Goal: Information Seeking & Learning: Learn about a topic

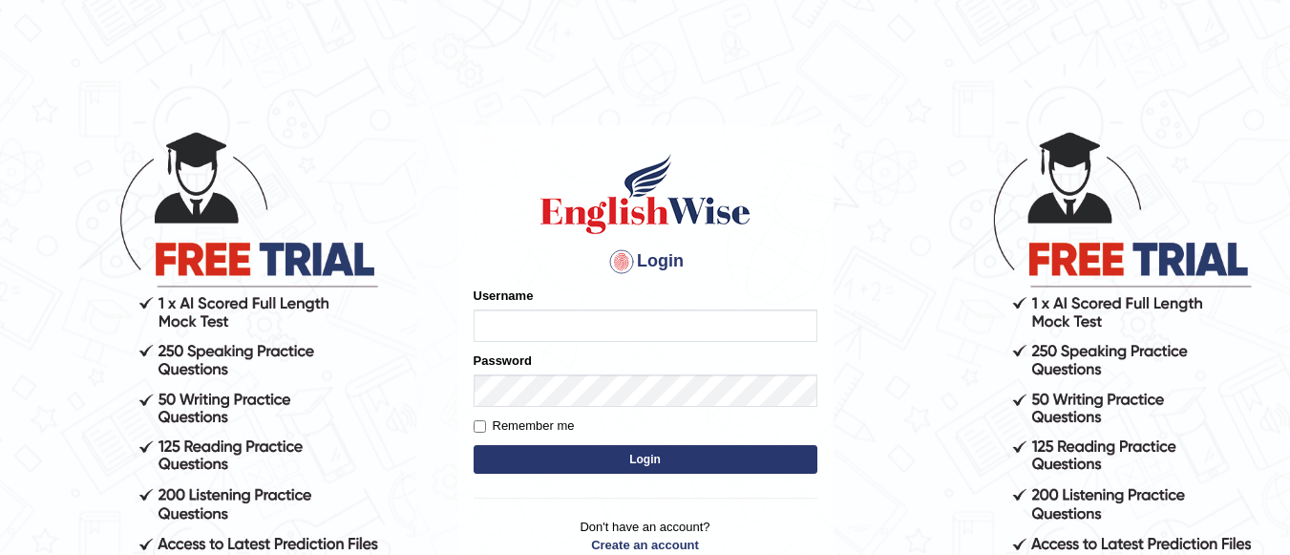
type input "jasveer_parramatta"
click at [725, 459] on button "Login" at bounding box center [645, 459] width 344 height 29
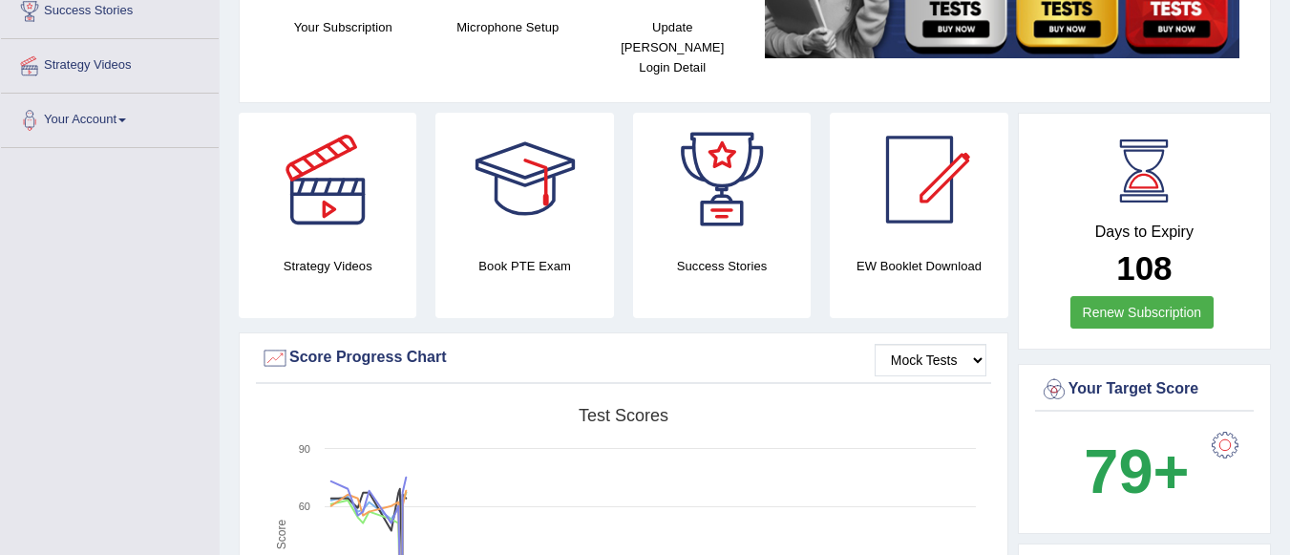
click at [1126, 296] on link "Renew Subscription" at bounding box center [1142, 312] width 144 height 32
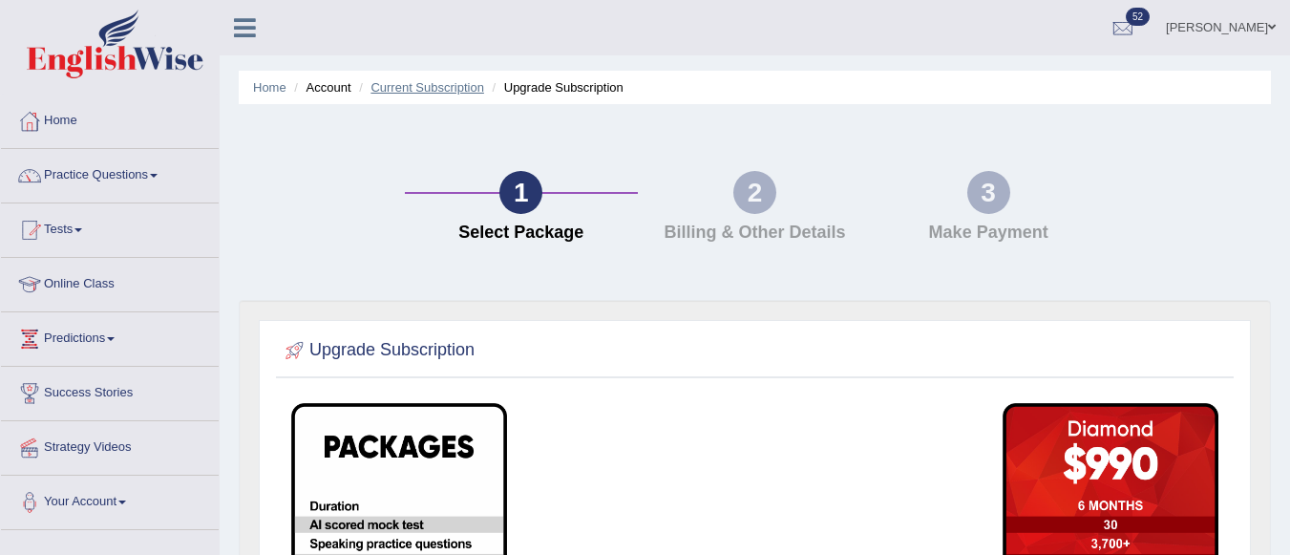
click at [437, 89] on link "Current Subscription" at bounding box center [427, 87] width 114 height 14
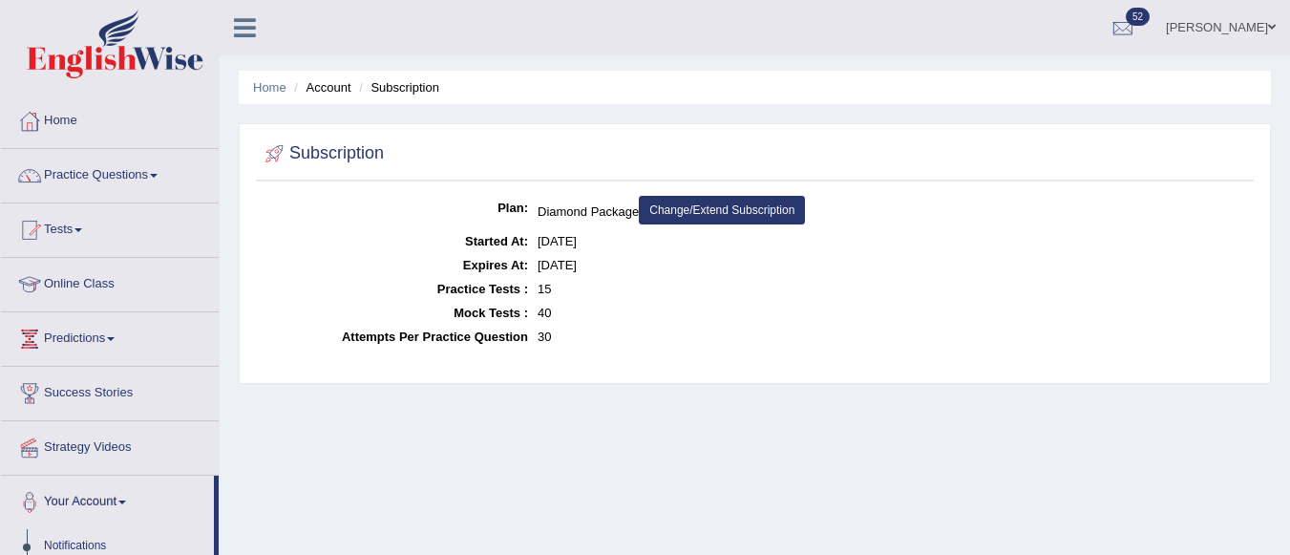
click at [64, 116] on link "Home" at bounding box center [110, 119] width 218 height 48
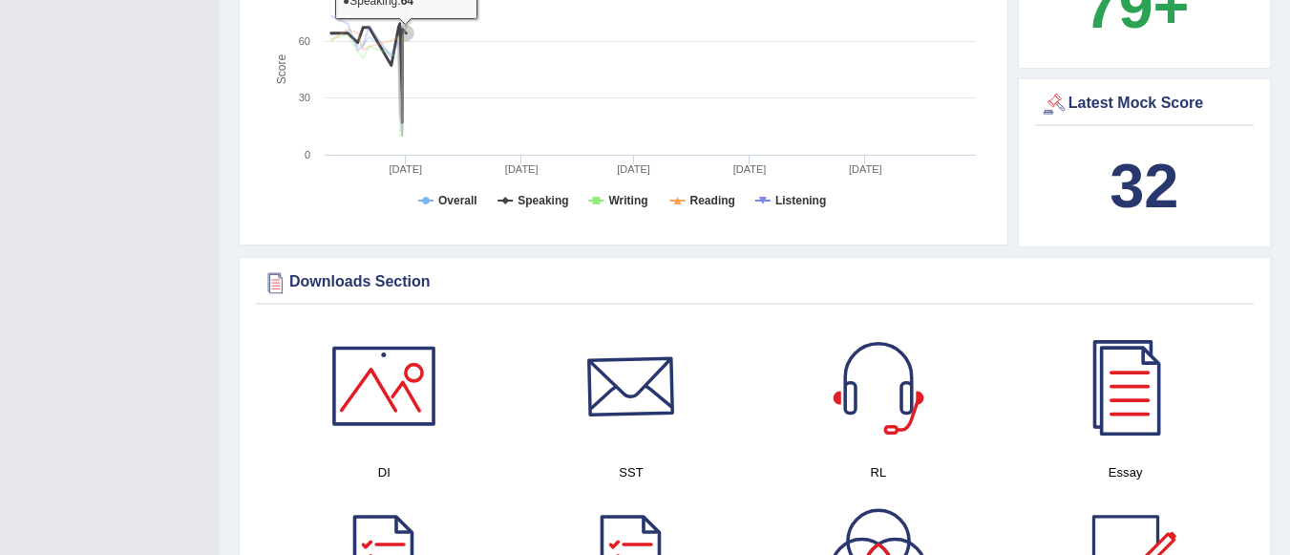
scroll to position [764, 0]
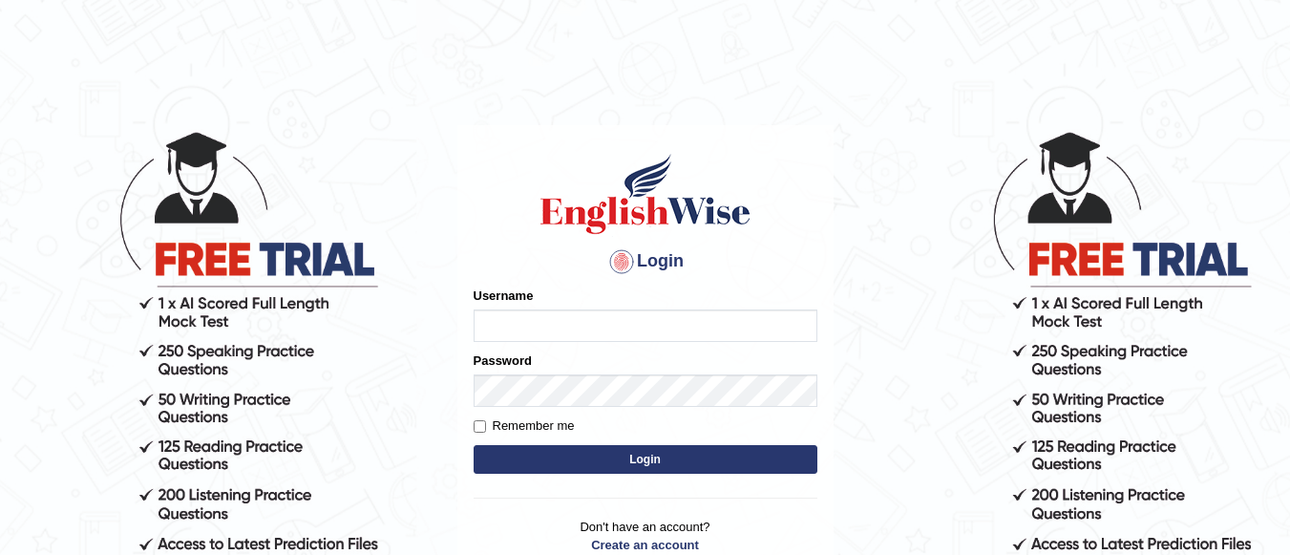
click at [619, 324] on input "Username" at bounding box center [645, 325] width 344 height 32
type input "jasveer_parramatta"
click at [564, 455] on button "Login" at bounding box center [645, 459] width 344 height 29
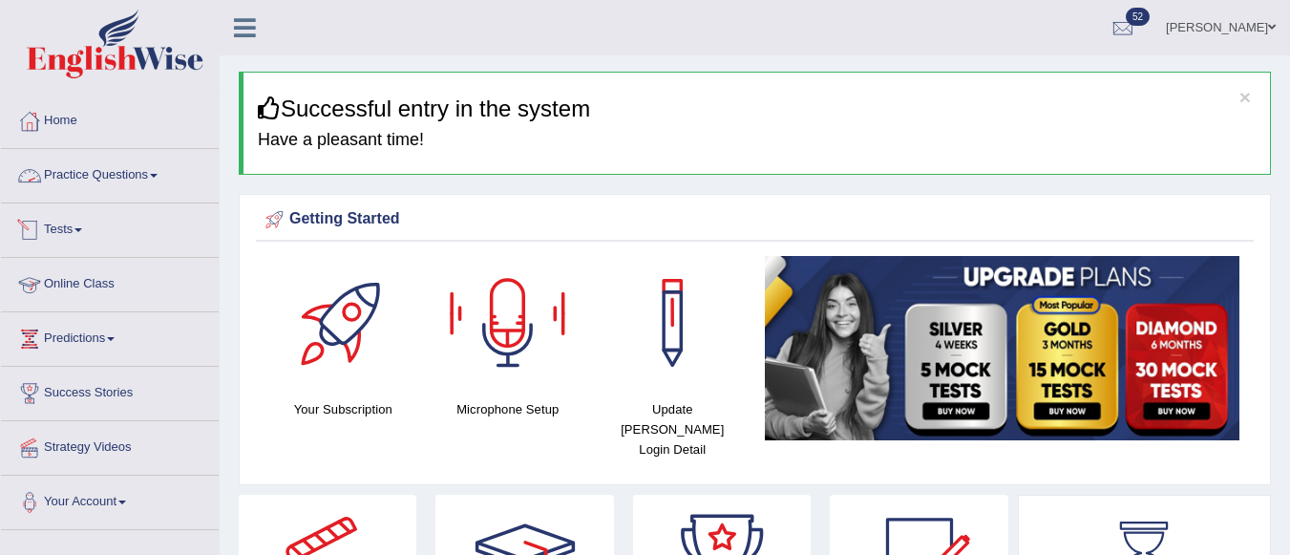
click at [110, 173] on link "Practice Questions" at bounding box center [110, 173] width 218 height 48
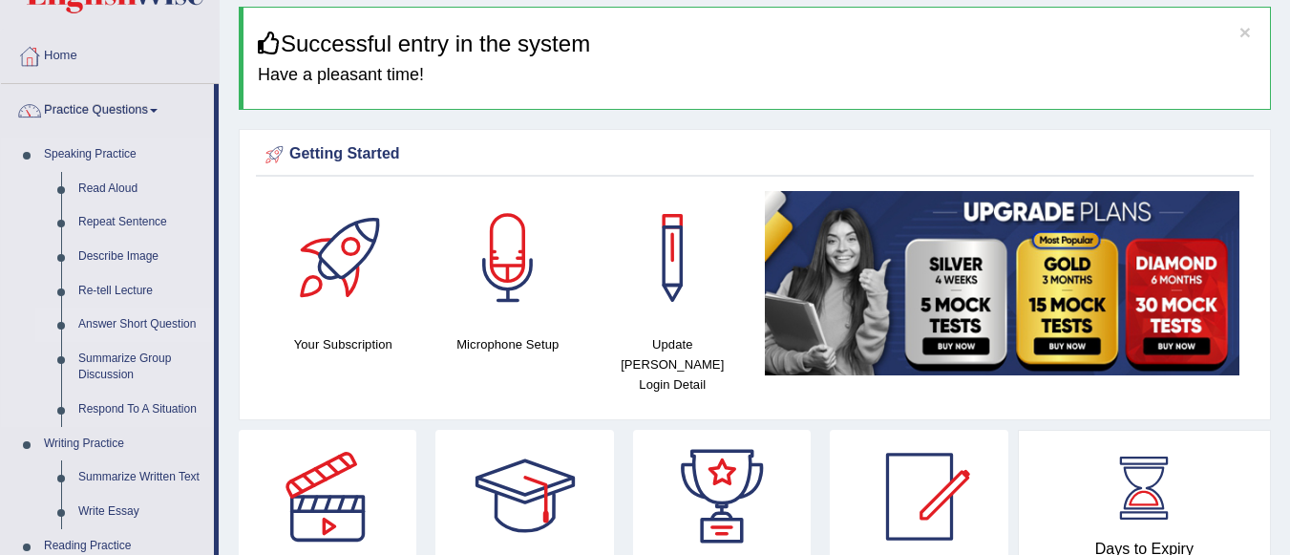
scroll to position [95, 0]
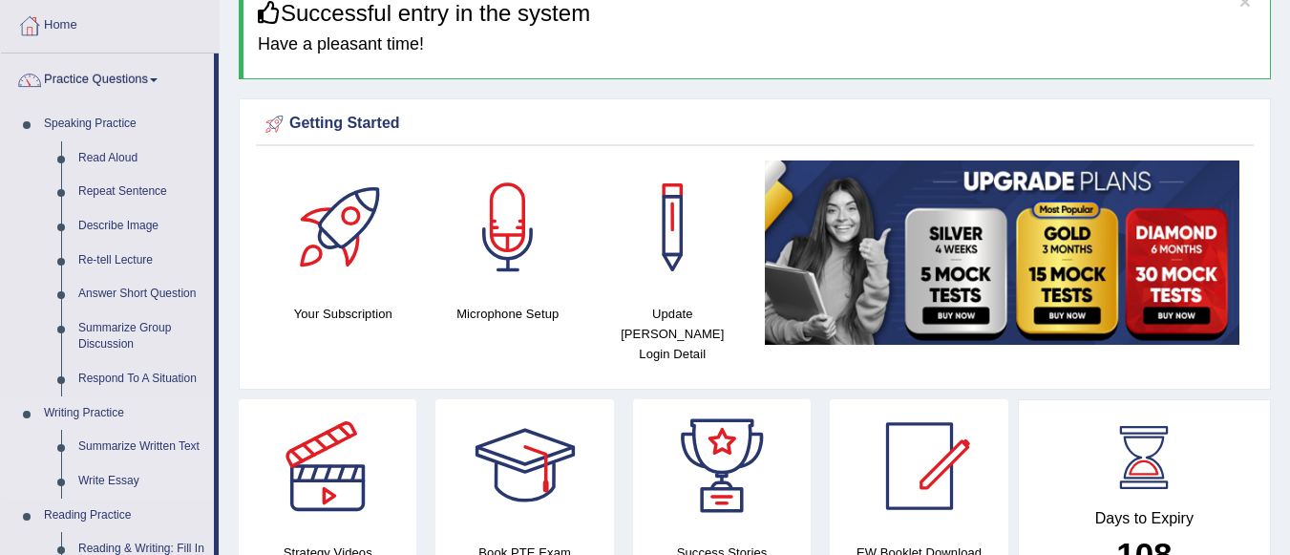
click at [159, 377] on link "Respond To A Situation" at bounding box center [142, 379] width 144 height 34
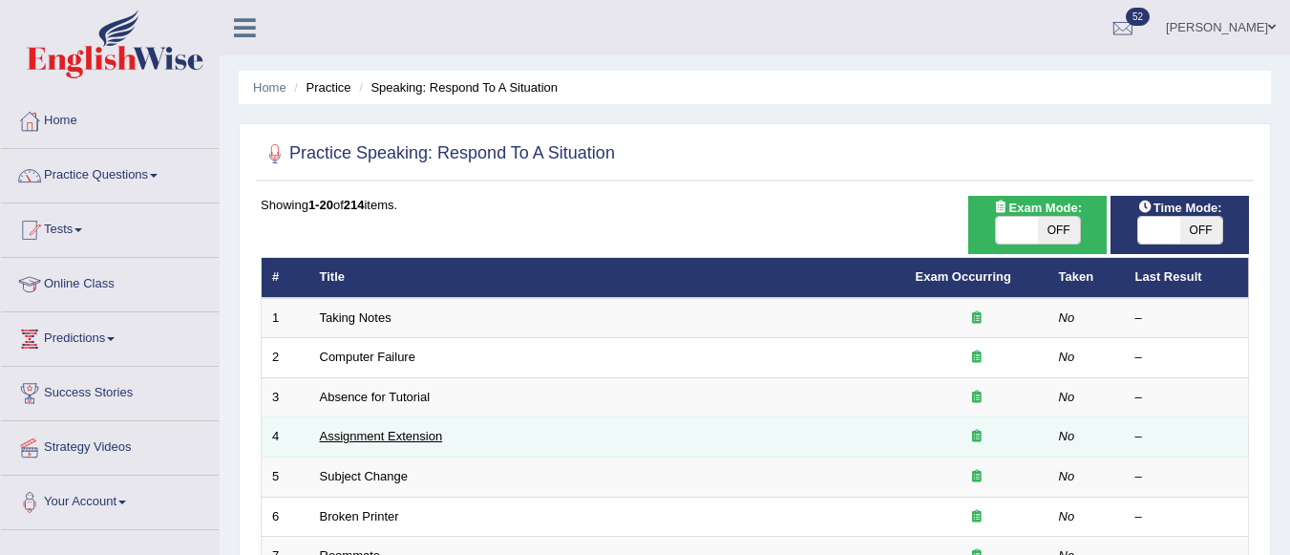
click at [386, 443] on link "Assignment Extension" at bounding box center [381, 436] width 123 height 14
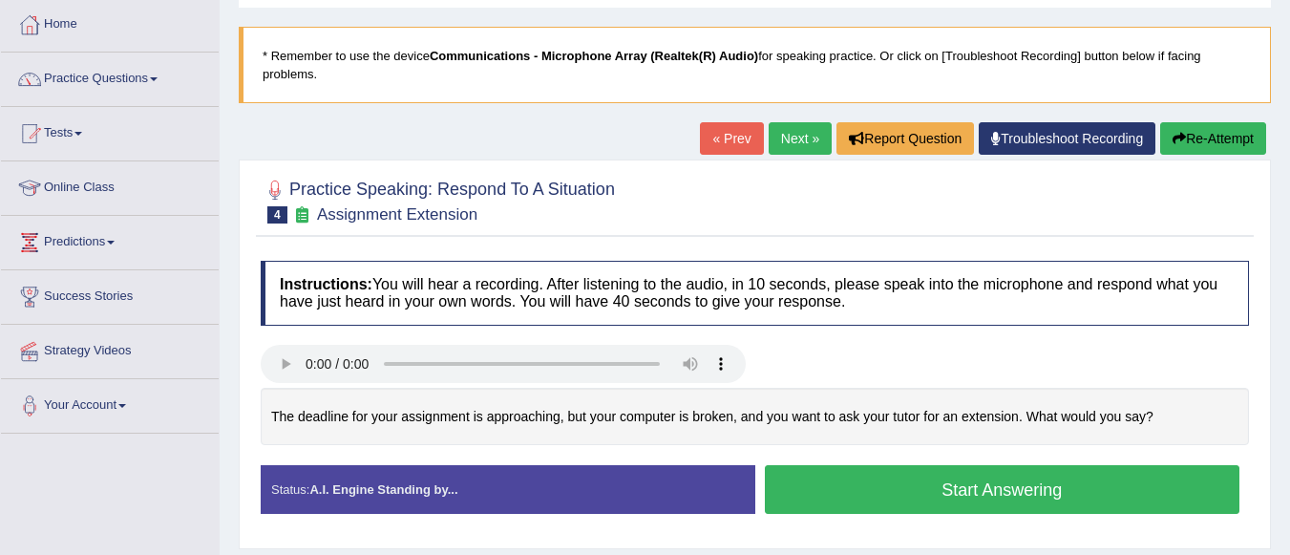
scroll to position [191, 0]
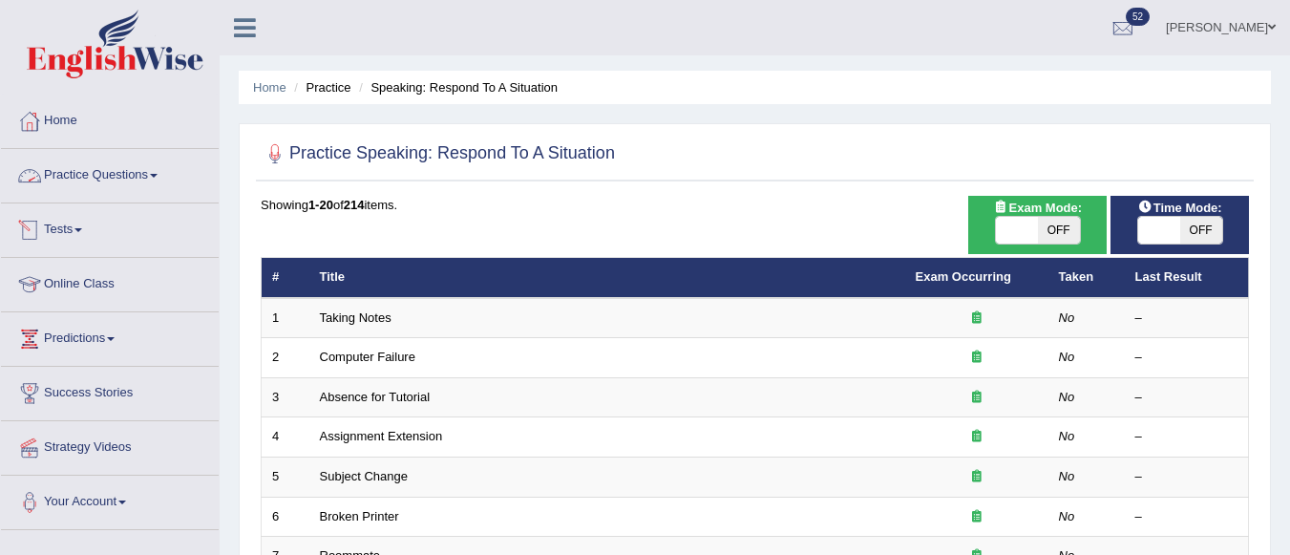
click at [82, 180] on link "Practice Questions" at bounding box center [110, 173] width 218 height 48
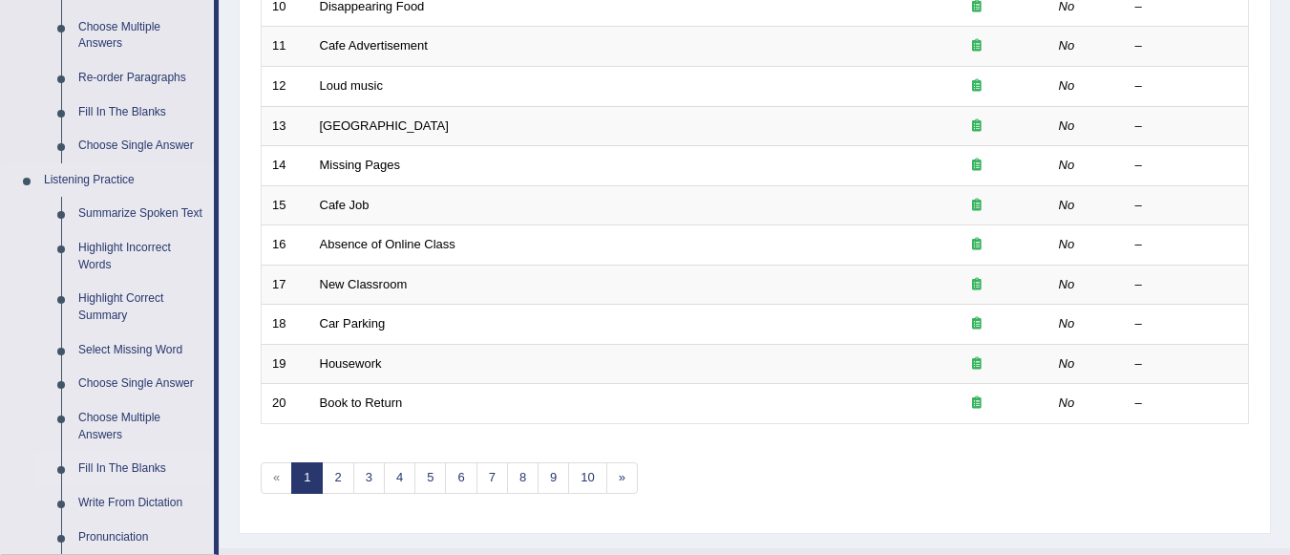
scroll to position [764, 0]
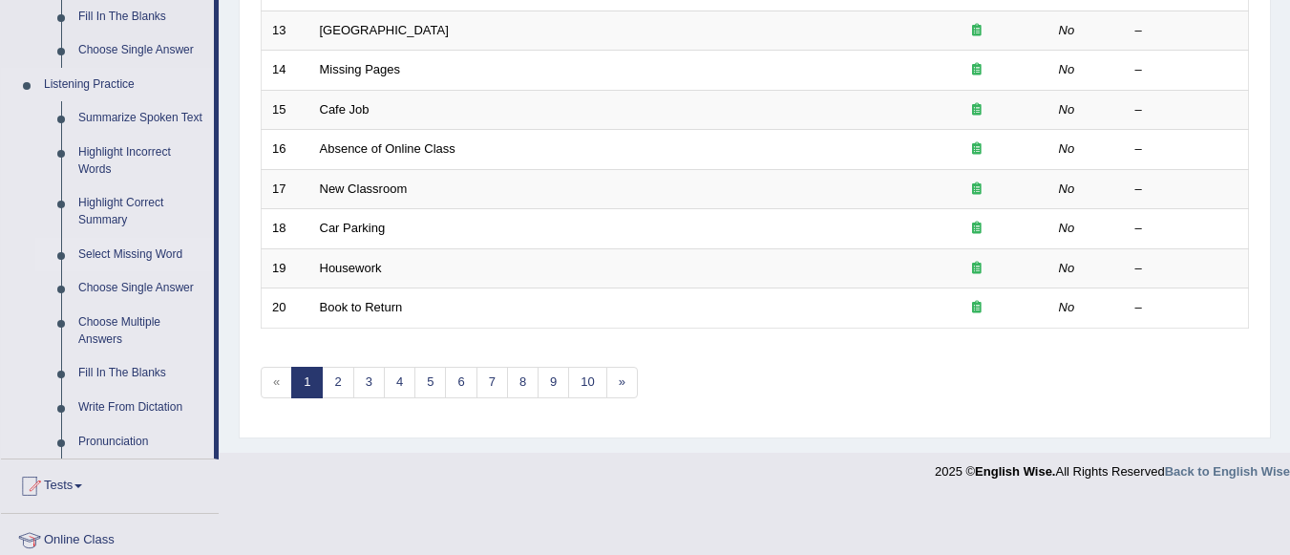
click at [159, 249] on link "Select Missing Word" at bounding box center [142, 255] width 144 height 34
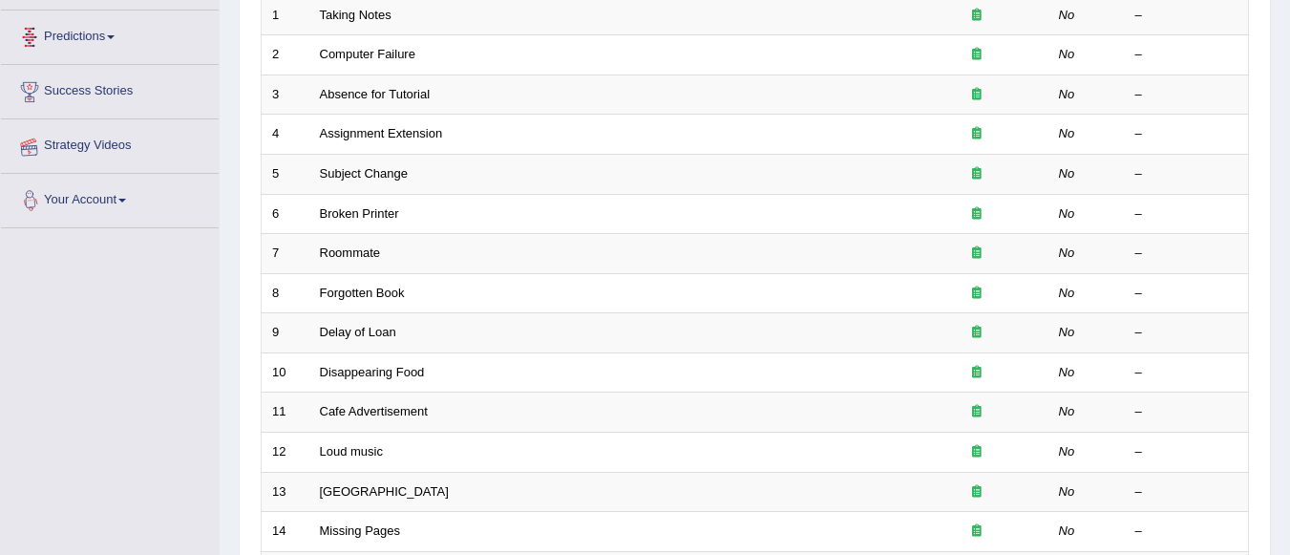
scroll to position [272, 0]
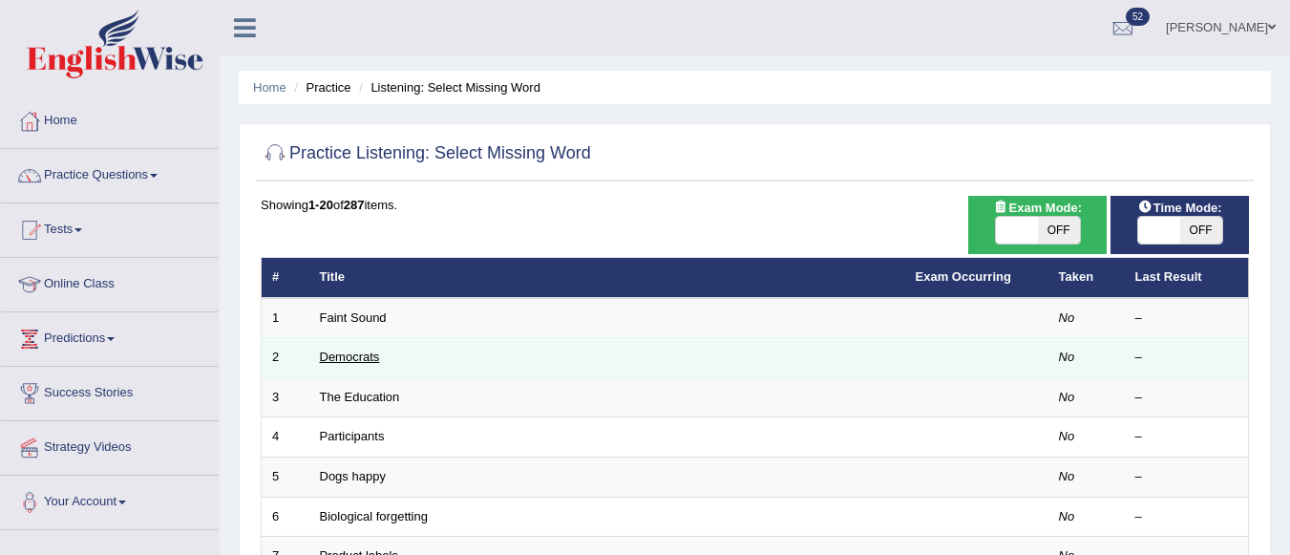
click at [339, 356] on link "Democrats" at bounding box center [350, 356] width 60 height 14
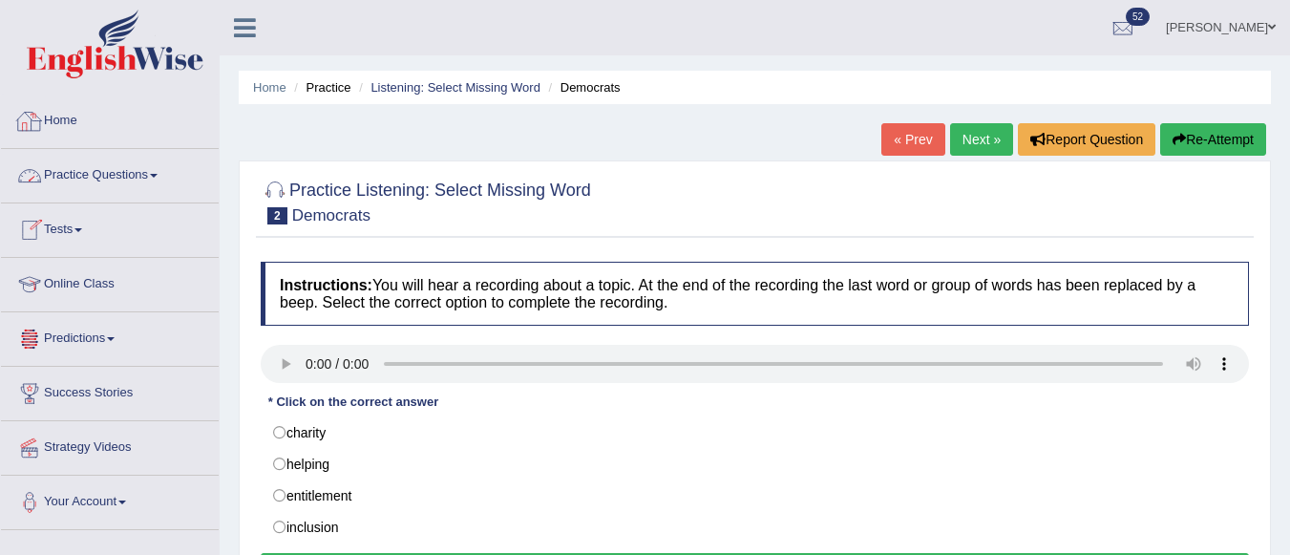
click at [74, 126] on link "Home" at bounding box center [110, 119] width 218 height 48
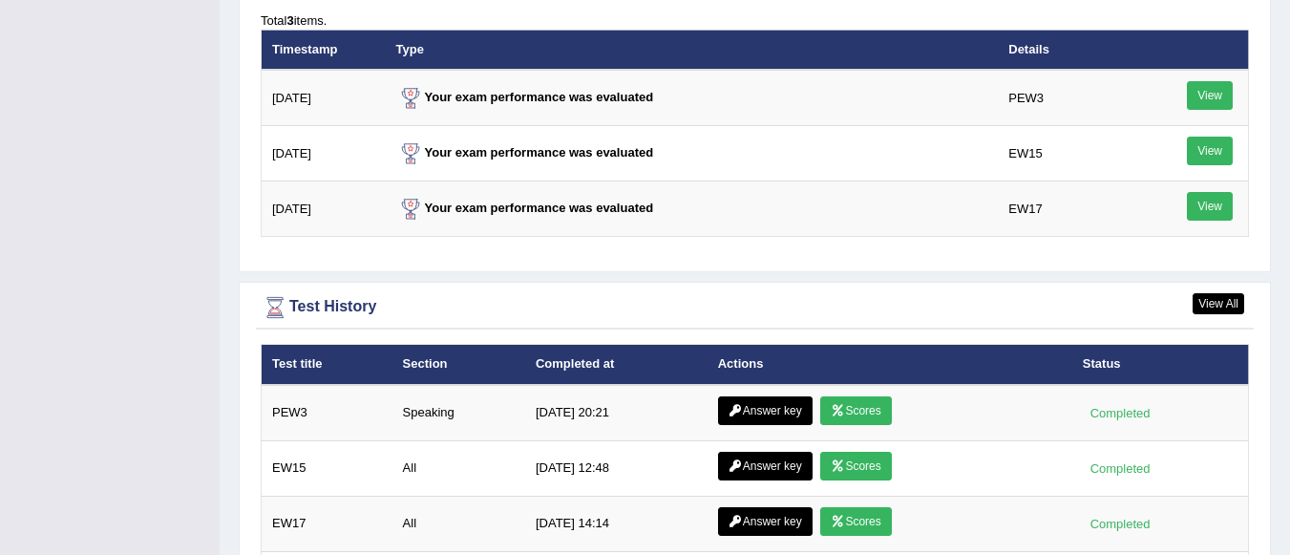
scroll to position [2577, 0]
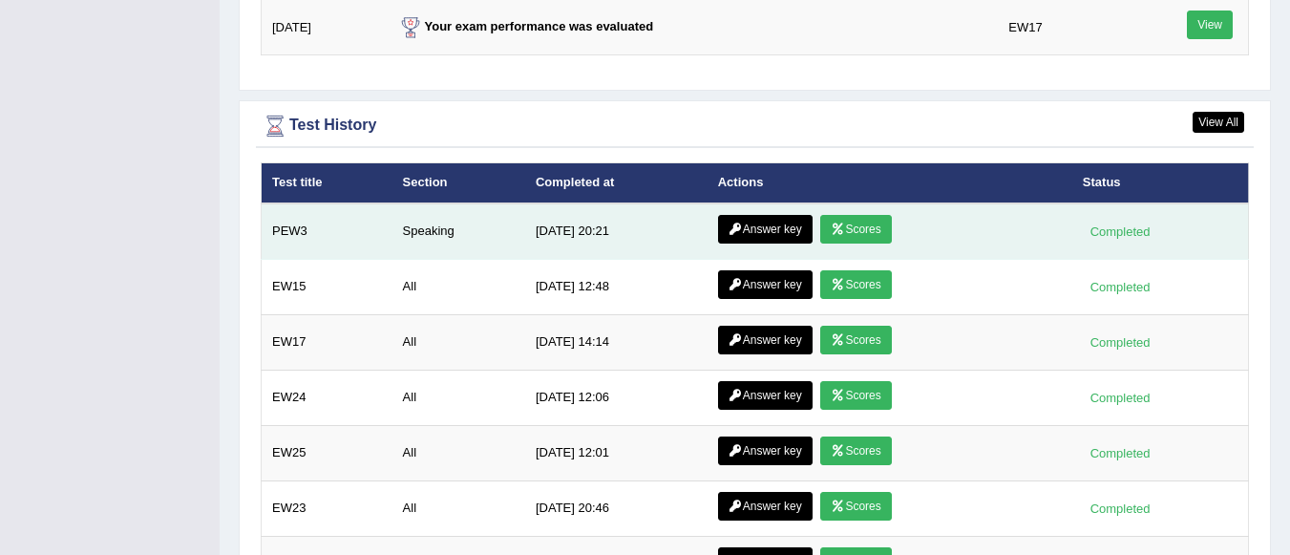
click at [838, 223] on icon at bounding box center [837, 228] width 14 height 11
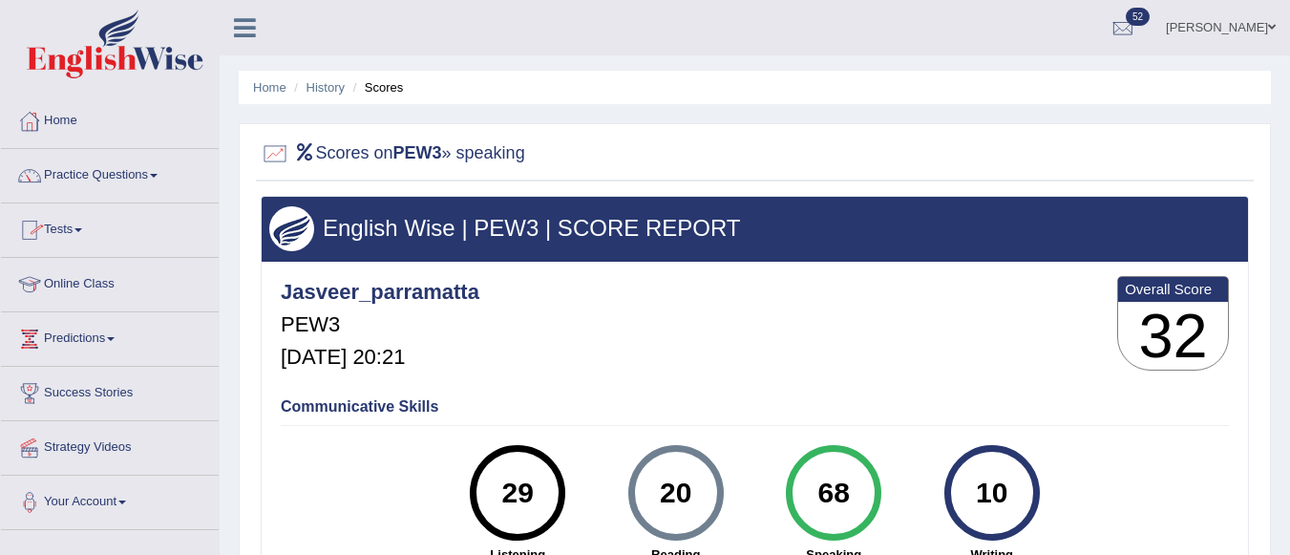
click at [69, 121] on link "Home" at bounding box center [110, 119] width 218 height 48
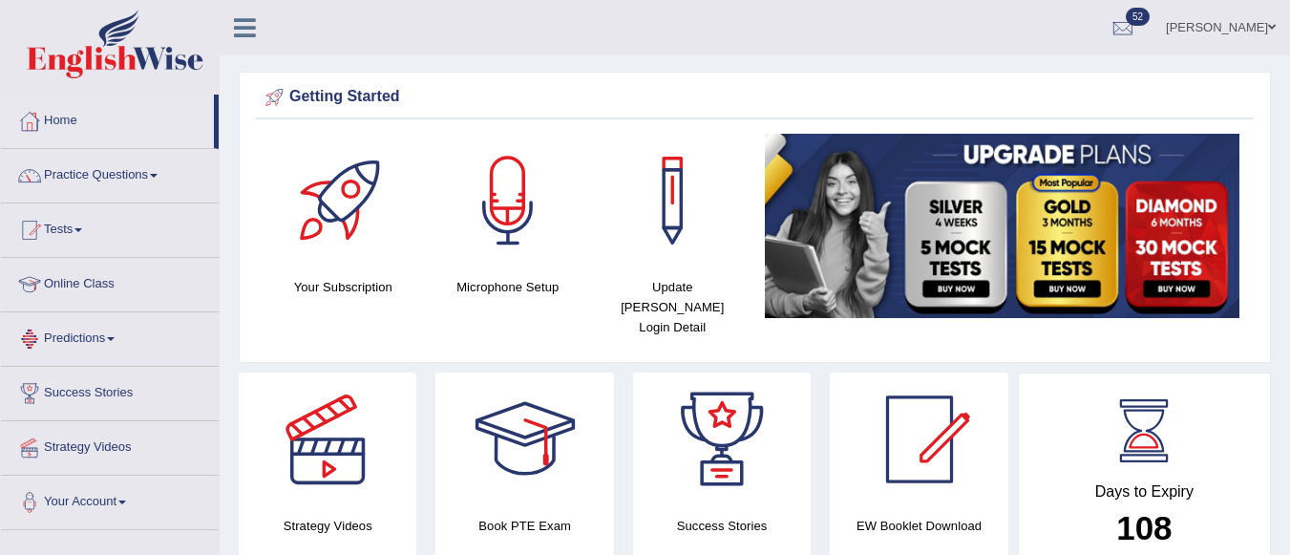
click at [90, 337] on link "Predictions" at bounding box center [110, 336] width 218 height 48
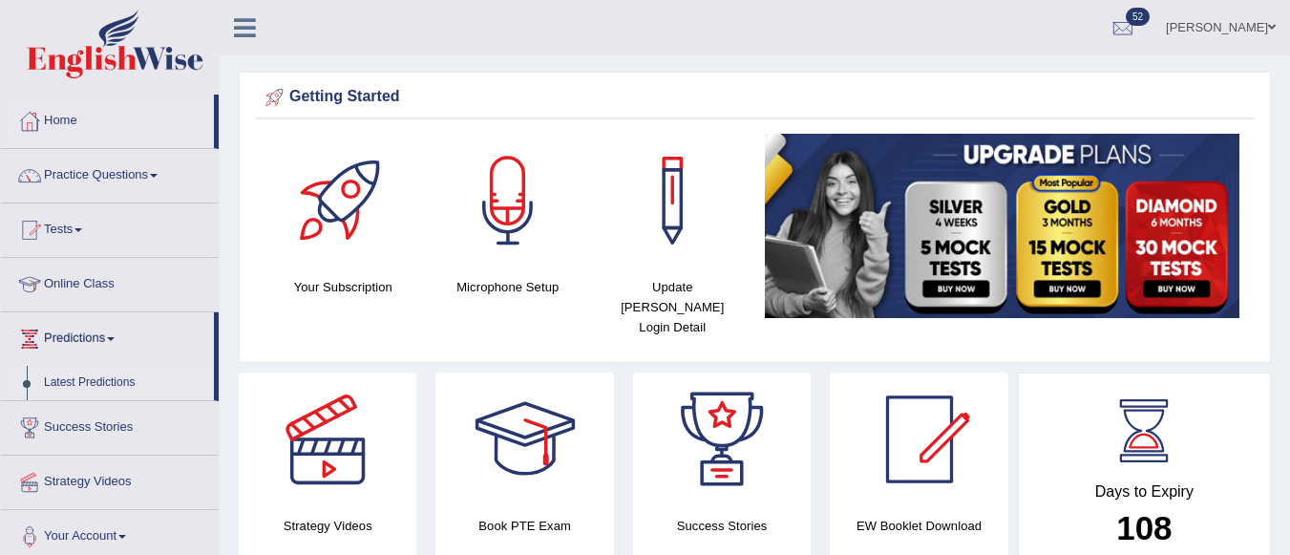
click at [117, 381] on link "Latest Predictions" at bounding box center [124, 383] width 179 height 34
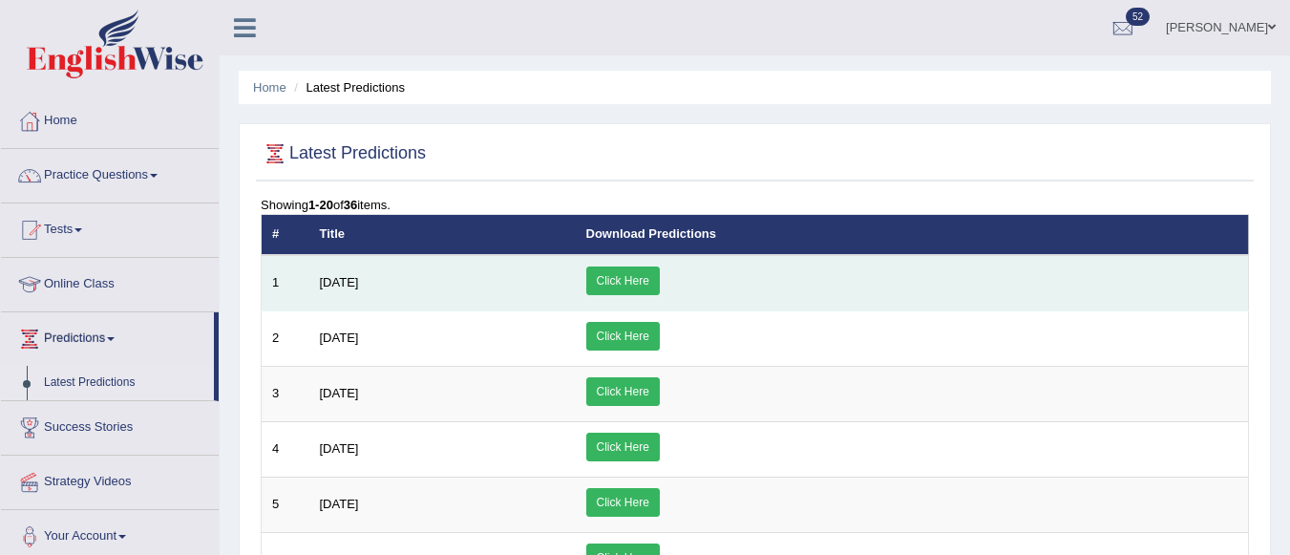
click at [660, 272] on link "Click Here" at bounding box center [623, 280] width 74 height 29
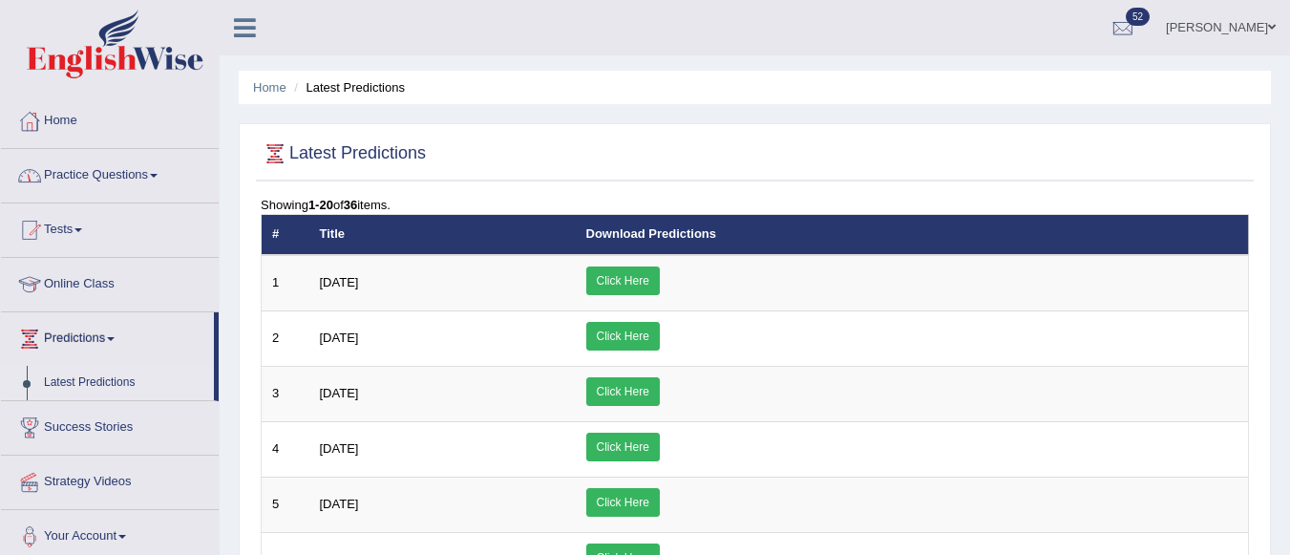
click at [71, 119] on link "Home" at bounding box center [110, 119] width 218 height 48
